Goal: Task Accomplishment & Management: Complete application form

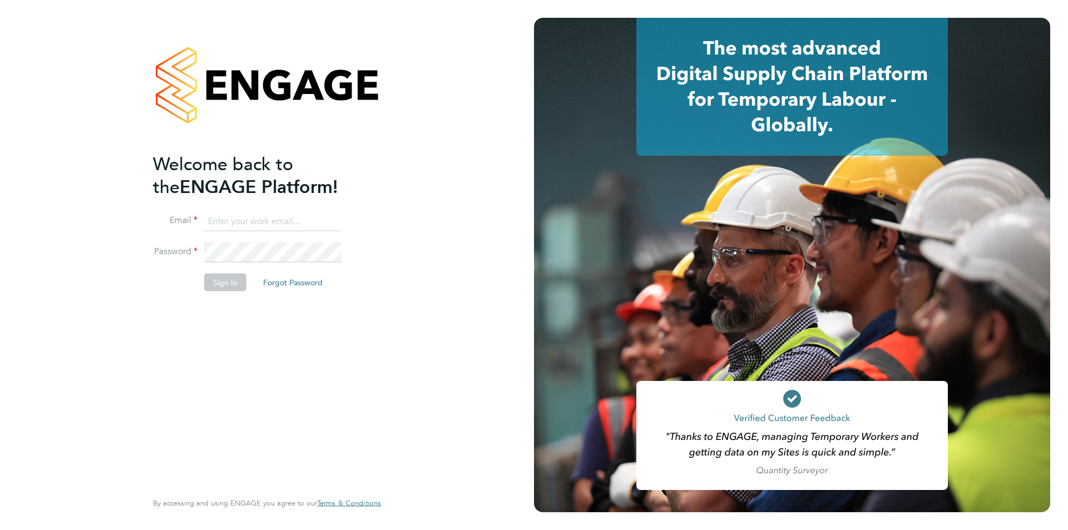
type input "[EMAIL_ADDRESS][DOMAIN_NAME]"
click at [223, 287] on button "Sign In" at bounding box center [225, 282] width 42 height 18
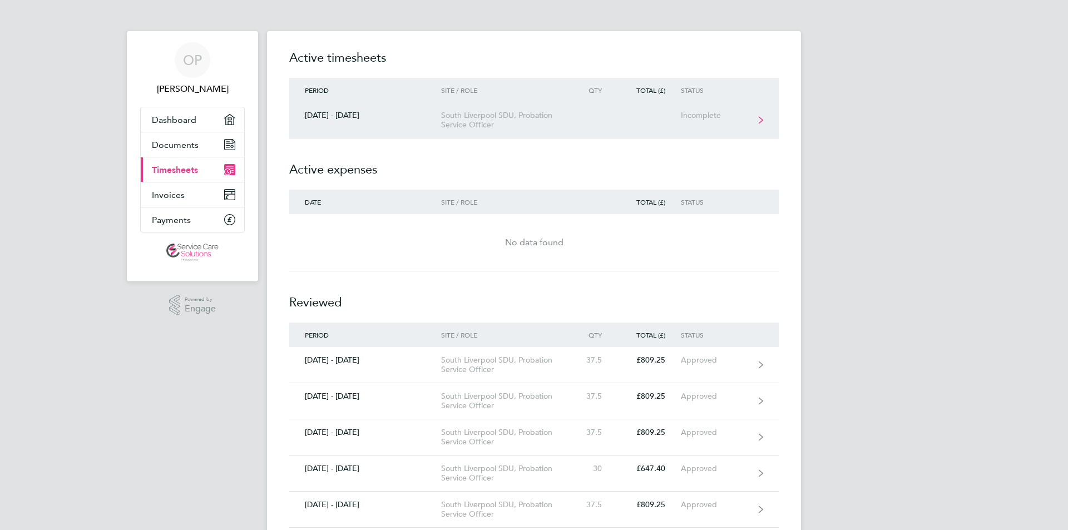
click at [532, 124] on div "South Liverpool SDU, Probation Service Officer" at bounding box center [504, 120] width 127 height 19
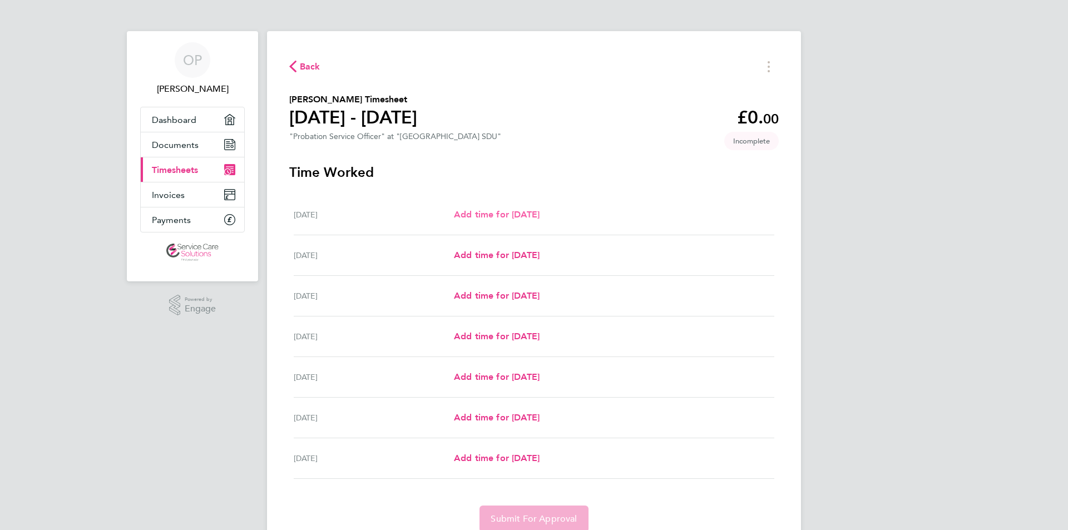
click at [540, 216] on span "Add time for Mon 22 Sep" at bounding box center [497, 214] width 86 height 11
select select "30"
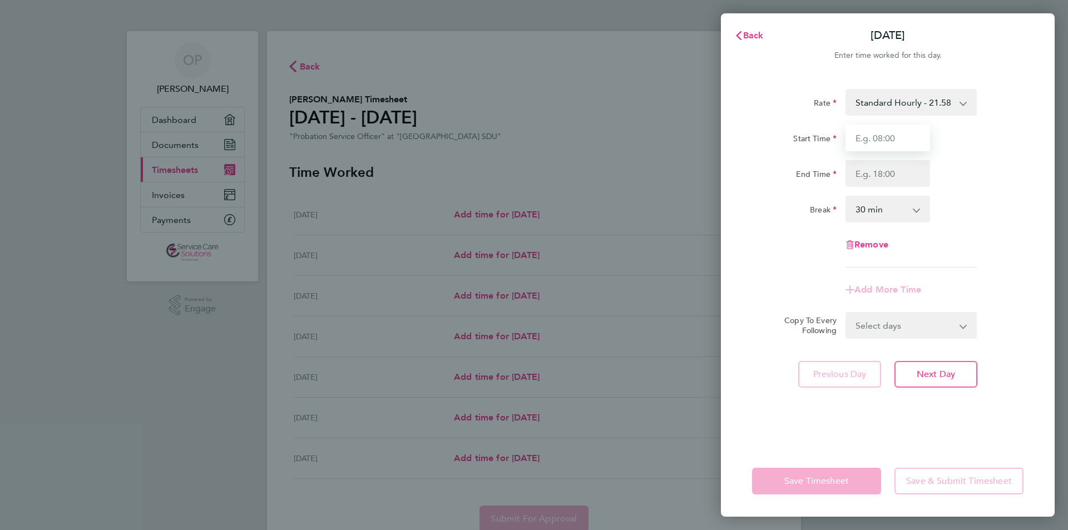
click at [900, 137] on input "Start Time" at bounding box center [888, 138] width 85 height 27
type input "09:00"
click at [884, 177] on input "End Time" at bounding box center [888, 173] width 85 height 27
type input "17:00"
click at [893, 292] on app-timesheet-line-form-group "Rate Standard Hourly - 21.58 Start Time 09:00 End Time 17:00 Break 0 min 15 min…" at bounding box center [888, 196] width 272 height 214
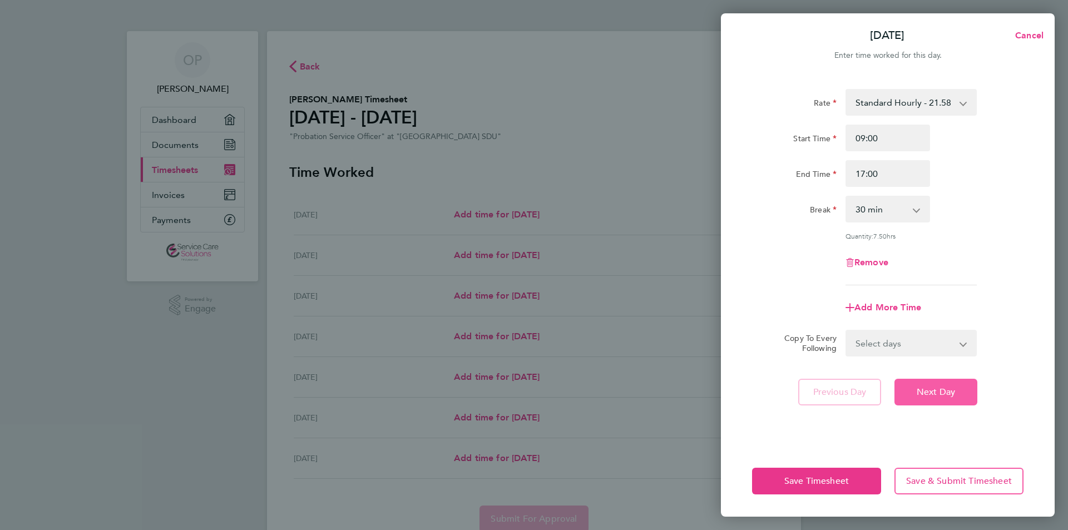
click at [927, 389] on span "Next Day" at bounding box center [936, 392] width 38 height 11
select select "30"
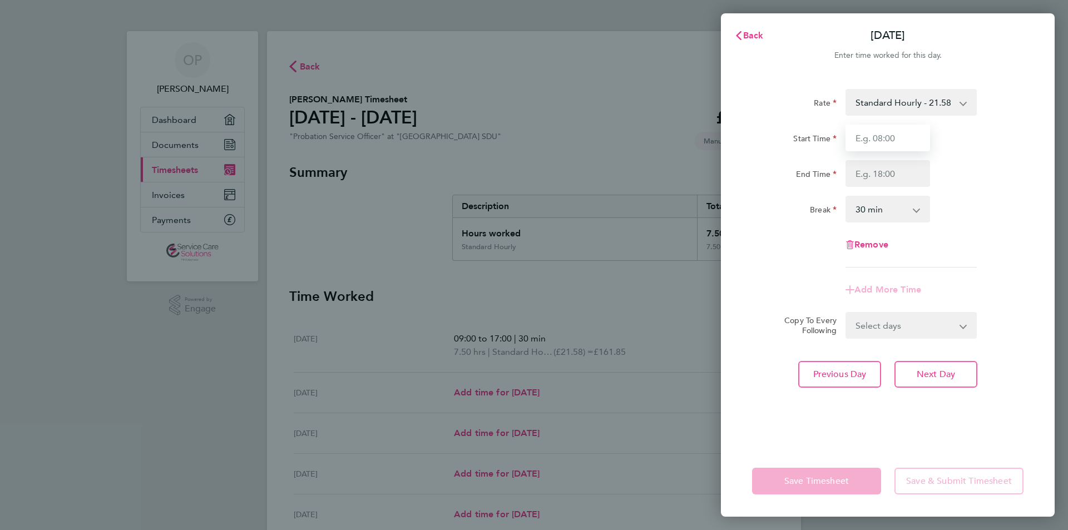
click at [885, 140] on input "Start Time" at bounding box center [888, 138] width 85 height 27
type input "09:00"
click at [889, 173] on input "End Time" at bounding box center [888, 173] width 85 height 27
type input "17:00"
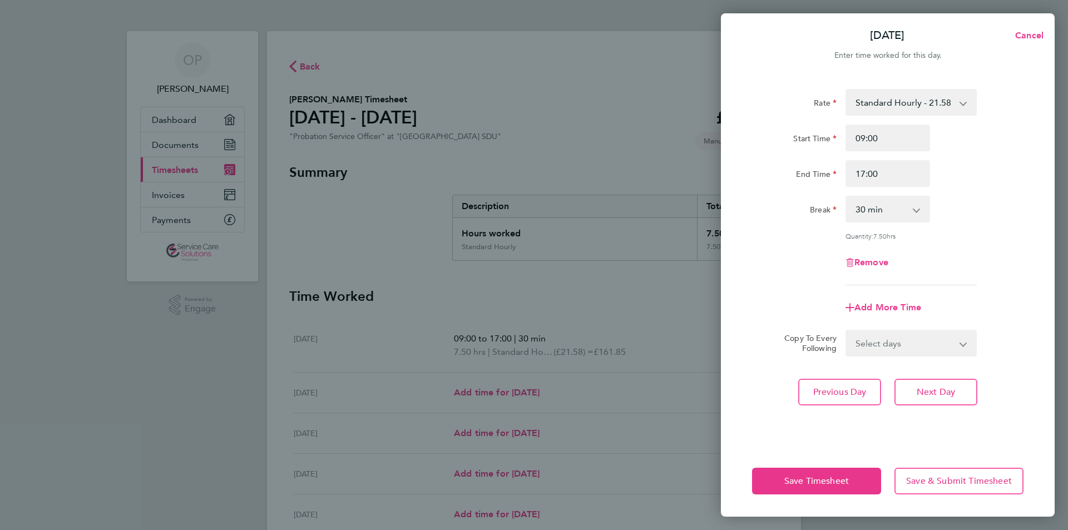
click at [892, 287] on app-timesheet-line-form-group "Rate Standard Hourly - 21.58 Start Time 09:00 End Time 17:00 Break 0 min 15 min…" at bounding box center [888, 205] width 272 height 232
click at [928, 396] on span "Next Day" at bounding box center [936, 392] width 38 height 11
select select "30"
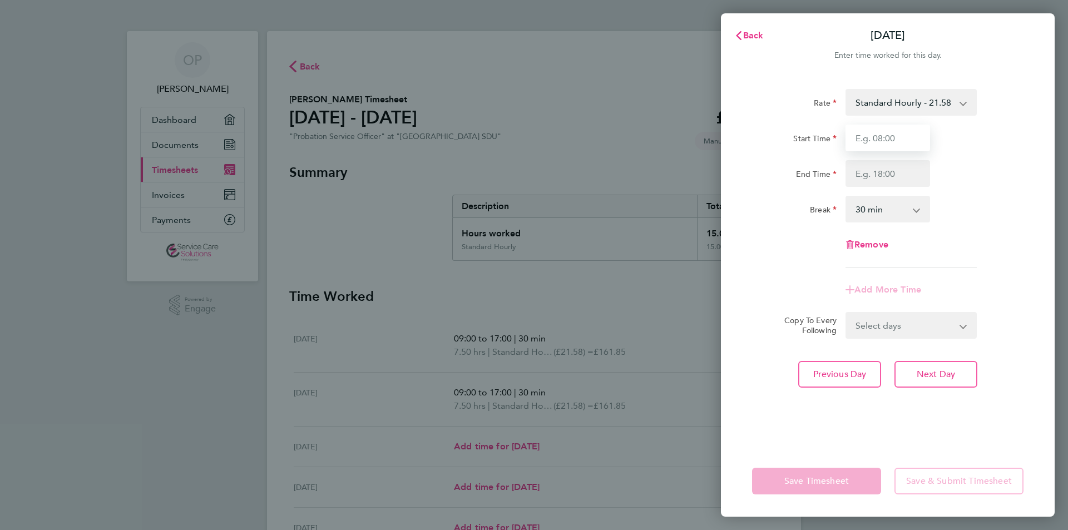
click at [887, 137] on input "Start Time" at bounding box center [888, 138] width 85 height 27
type input "09:00"
click at [891, 171] on input "End Time" at bounding box center [888, 173] width 85 height 27
type input "17:00"
click at [899, 282] on app-timesheet-line-form-group "Rate Standard Hourly - 21.58 Start Time 09:00 End Time 17:00 Break 0 min 15 min…" at bounding box center [888, 196] width 272 height 214
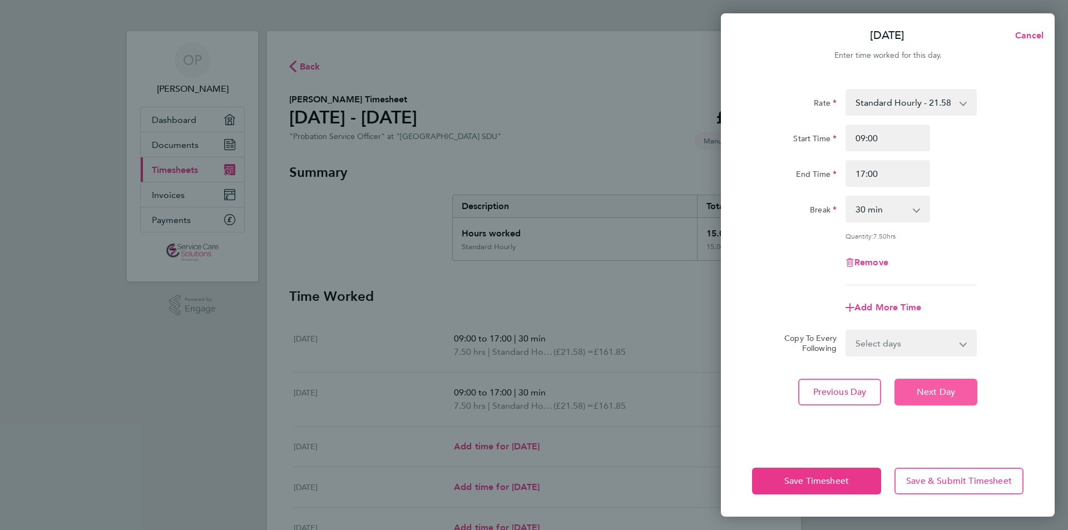
click at [943, 390] on span "Next Day" at bounding box center [936, 392] width 38 height 11
select select "30"
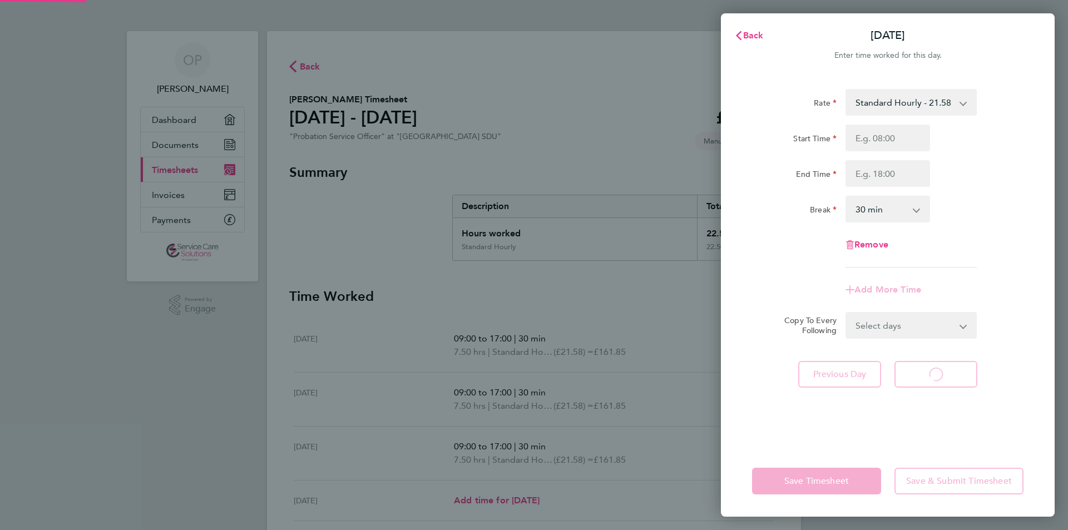
select select "30"
click at [881, 141] on input "Start Time" at bounding box center [888, 138] width 85 height 27
type input "09:00"
click at [889, 174] on input "End Time" at bounding box center [888, 173] width 85 height 27
type input "17:00"
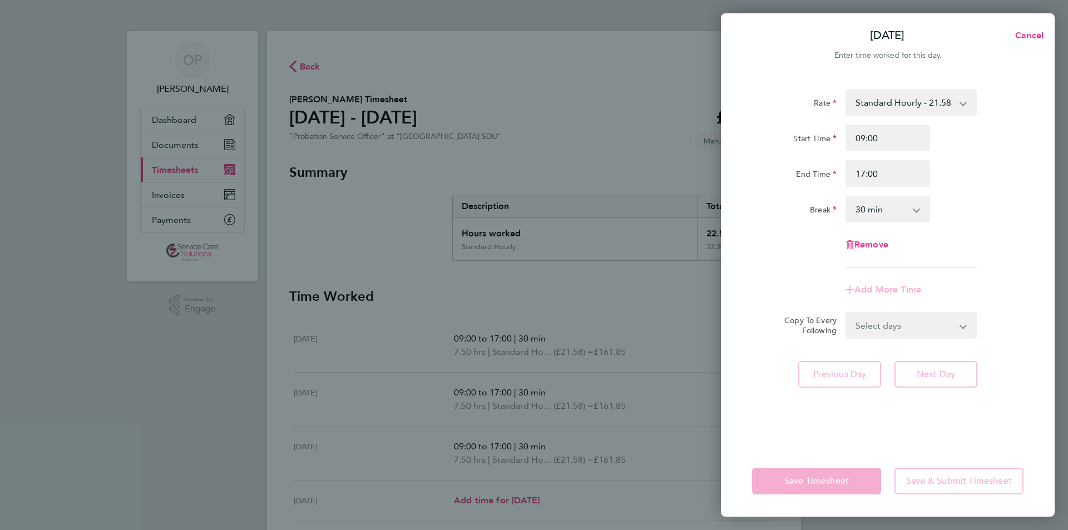
click at [901, 289] on app-timesheet-line-form-group "Rate Standard Hourly - 21.58 Start Time 09:00 End Time 17:00 Break 0 min 15 min…" at bounding box center [888, 196] width 272 height 214
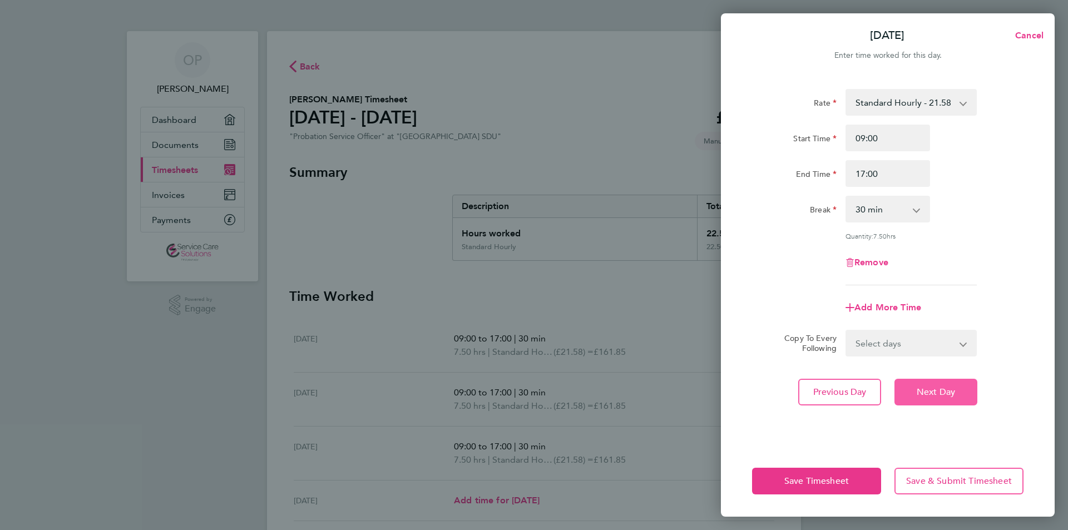
click at [948, 394] on span "Next Day" at bounding box center [936, 392] width 38 height 11
select select "30"
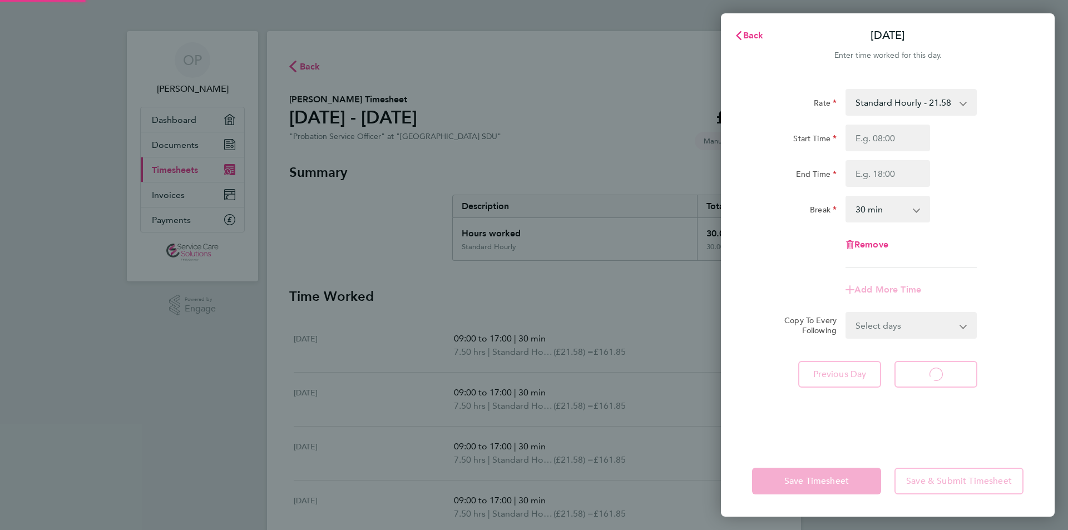
select select "30"
click at [892, 139] on input "Start Time" at bounding box center [888, 138] width 85 height 27
type input "09:00"
click at [896, 180] on input "End Time" at bounding box center [888, 173] width 85 height 27
type input "17:00"
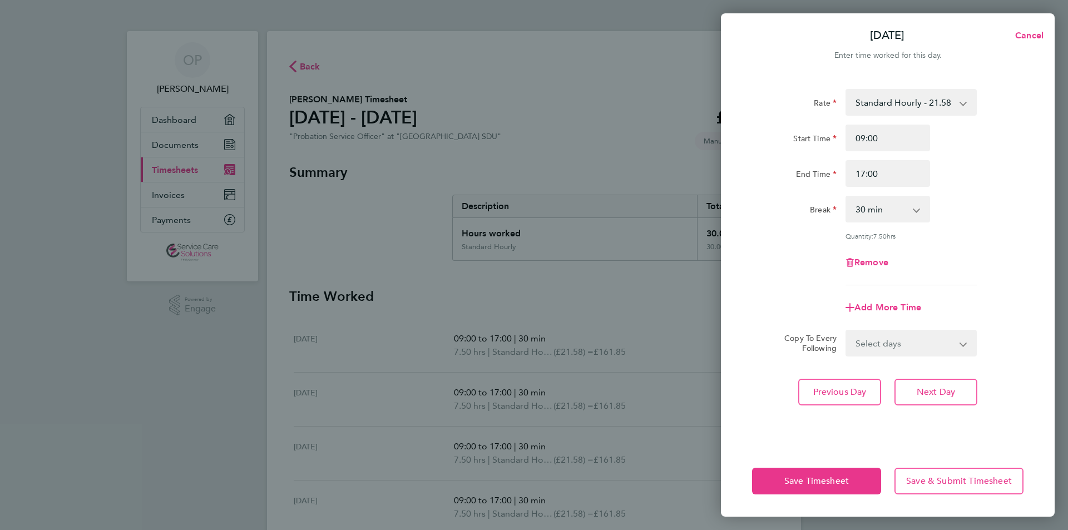
click at [900, 294] on div "Add More Time" at bounding box center [887, 307] width 93 height 27
click at [945, 482] on span "Save & Submit Timesheet" at bounding box center [959, 481] width 106 height 11
